Goal: Complete application form

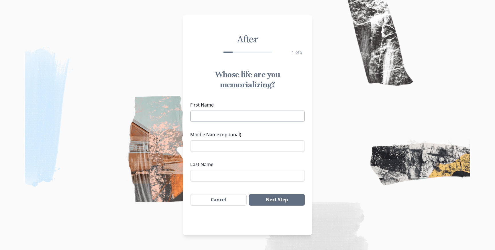
click at [261, 119] on input "First Name" at bounding box center [247, 115] width 114 height 11
type input "[PERSON_NAME]"
type input "Mach"
click at [285, 203] on button "Next Step" at bounding box center [277, 199] width 56 height 11
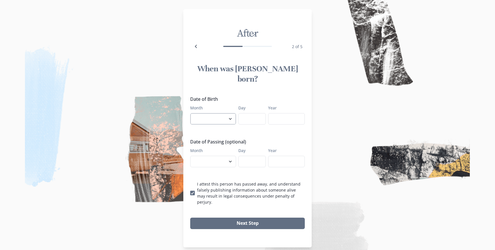
click at [222, 113] on select "January February March April May June July August September October November De…" at bounding box center [213, 118] width 46 height 11
select select "10"
click at [190, 113] on select "January February March April May June July August September October November De…" at bounding box center [213, 118] width 46 height 11
click at [250, 114] on input "Day" at bounding box center [251, 118] width 27 height 11
type input "11"
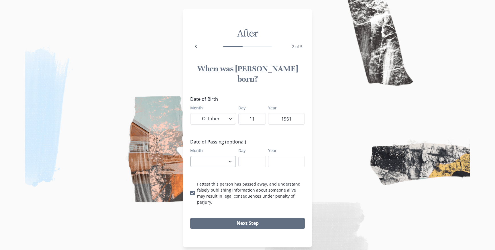
type input "1961"
click at [220, 156] on select "January February March April May June July August September October November De…" at bounding box center [213, 161] width 46 height 11
select select "8"
click at [190, 156] on select "January February March April May June July August September October November De…" at bounding box center [213, 161] width 46 height 11
click at [250, 156] on input "Day" at bounding box center [251, 161] width 27 height 11
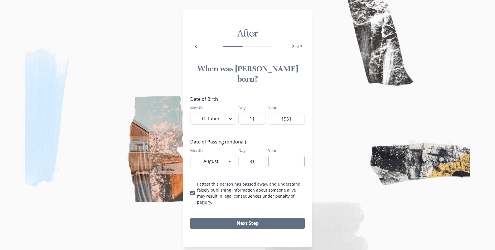
type input "31"
click at [281, 156] on input "Year" at bounding box center [286, 161] width 37 height 11
type input "2025"
click at [257, 218] on button "Next Step" at bounding box center [247, 223] width 114 height 11
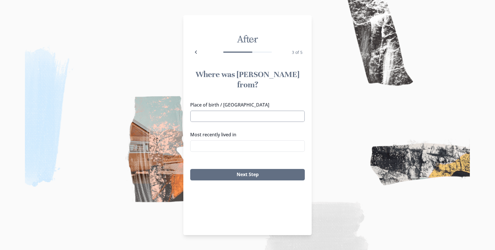
click at [233, 110] on input "Place of birth / [GEOGRAPHIC_DATA]" at bounding box center [247, 115] width 114 height 11
type input "H"
click at [240, 137] on li "Vietnam National Village for Ethnic Culture and Tourism, [GEOGRAPHIC_DATA], [GE…" at bounding box center [247, 148] width 113 height 23
type input "Vietnam National Village for Ethnic Culture and Tourism, [GEOGRAPHIC_DATA], [GE…"
click at [288, 110] on input "Vietnam National Village for Ethnic Culture and Tourism, [GEOGRAPHIC_DATA], [GE…" at bounding box center [247, 115] width 114 height 11
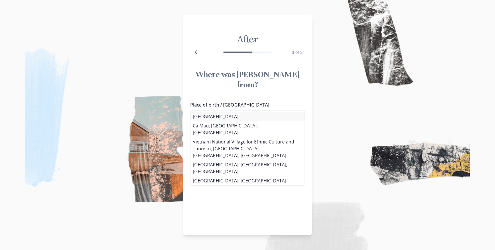
type input "[GEOGRAPHIC_DATA]"
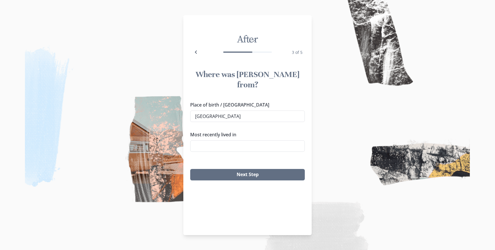
click at [280, 117] on li "[GEOGRAPHIC_DATA]" at bounding box center [247, 116] width 114 height 9
click at [252, 140] on input "Most recently lived in" at bounding box center [247, 145] width 114 height 11
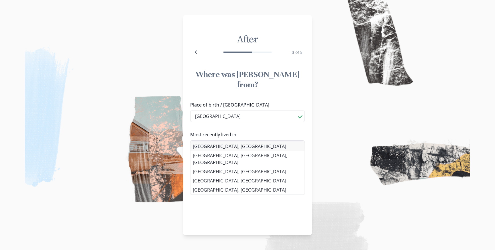
click at [242, 147] on li "[GEOGRAPHIC_DATA], [GEOGRAPHIC_DATA]" at bounding box center [247, 146] width 114 height 9
type input "[GEOGRAPHIC_DATA], [GEOGRAPHIC_DATA]"
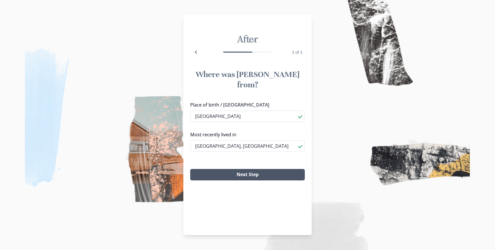
click at [242, 169] on button "Next Step" at bounding box center [247, 174] width 114 height 11
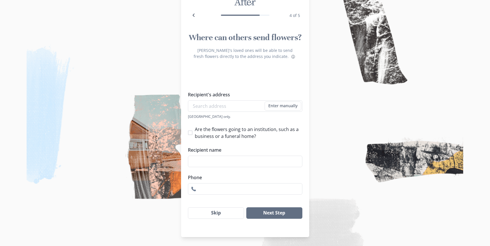
scroll to position [26, 0]
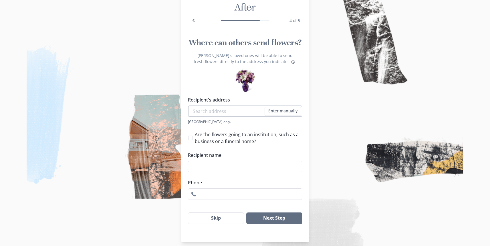
click at [227, 113] on input "Recipient's address" at bounding box center [245, 110] width 114 height 11
type input "3"
click at [230, 218] on button "Skip" at bounding box center [216, 217] width 56 height 11
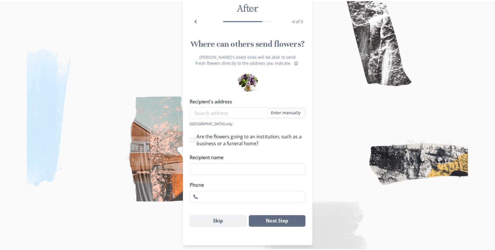
scroll to position [0, 0]
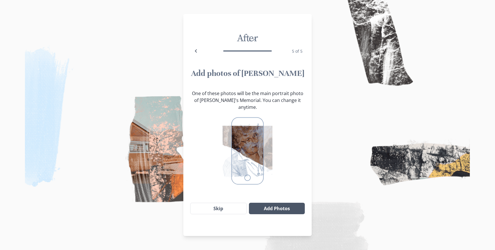
click at [272, 203] on button "Add Photos" at bounding box center [277, 208] width 56 height 11
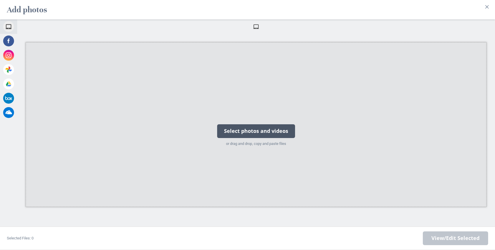
click at [252, 132] on div "Select photos and videos" at bounding box center [256, 131] width 78 height 14
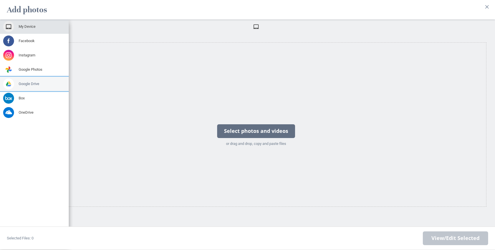
click at [5, 82] on span at bounding box center [8, 83] width 11 height 11
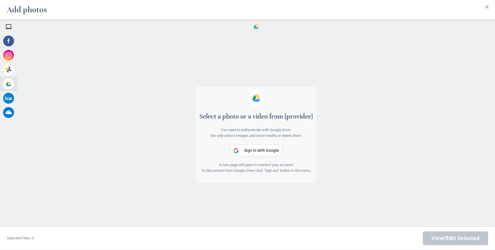
click at [265, 148] on span "Sign in with Google" at bounding box center [261, 150] width 35 height 5
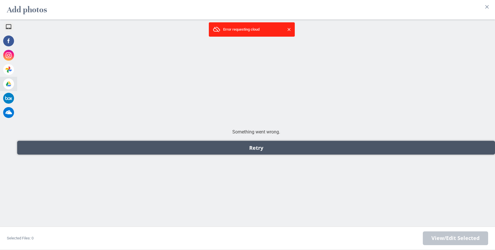
click at [316, 148] on div "Retry" at bounding box center [255, 148] width 477 height 14
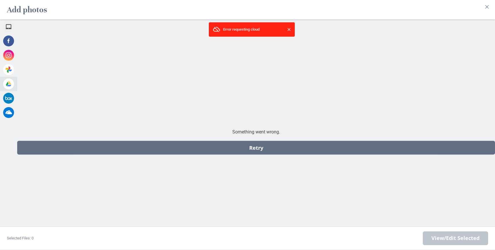
click at [289, 28] on span at bounding box center [289, 30] width 6 height 6
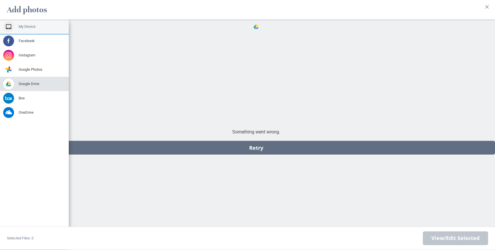
click at [26, 29] on div "My Device" at bounding box center [34, 26] width 69 height 14
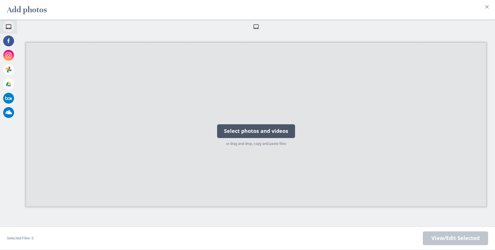
click at [250, 134] on div "Select photos and videos" at bounding box center [256, 131] width 78 height 14
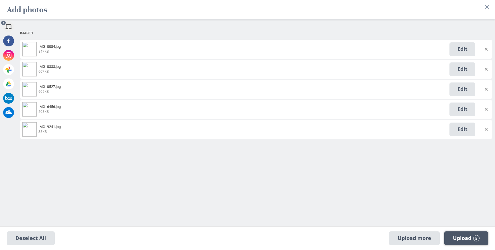
click at [461, 239] on span "Upload 5" at bounding box center [466, 238] width 27 height 6
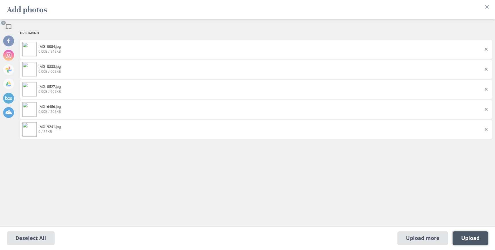
click at [473, 238] on span "Upload 1" at bounding box center [470, 238] width 18 height 6
click at [459, 239] on span "Upload 1" at bounding box center [469, 238] width 35 height 14
